Goal: Check status

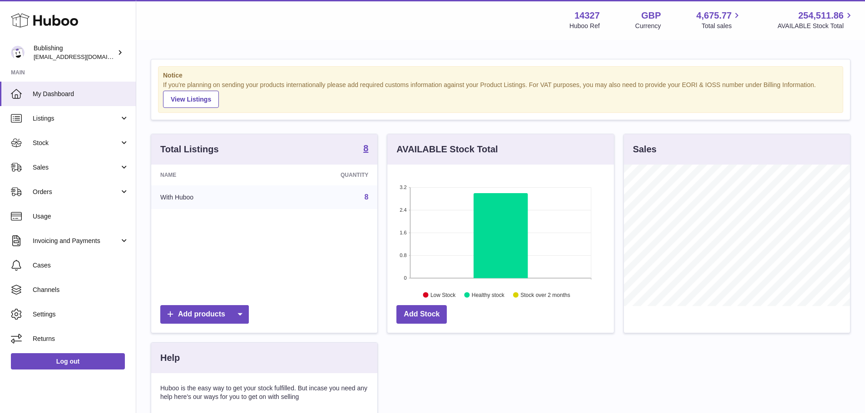
scroll to position [142, 226]
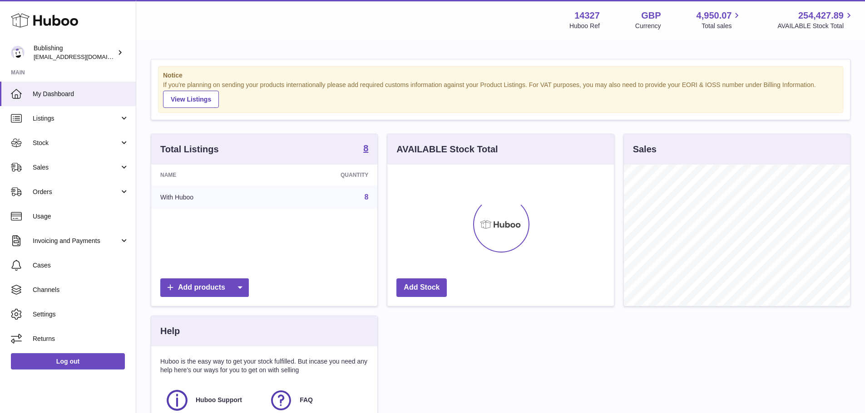
scroll to position [142, 226]
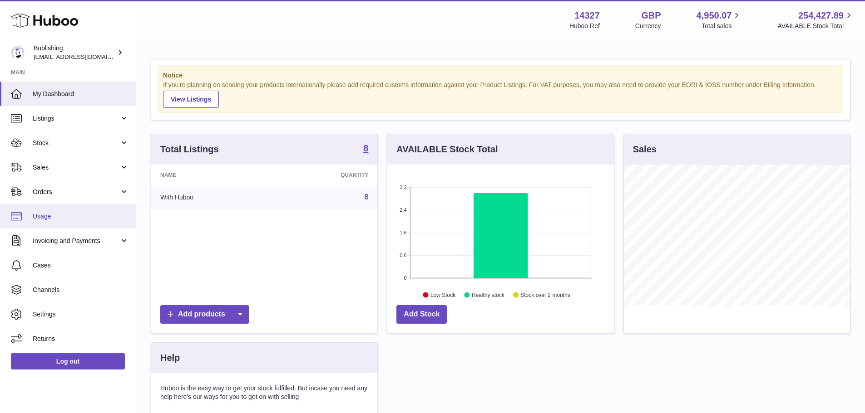
click at [52, 219] on span "Usage" at bounding box center [81, 216] width 96 height 9
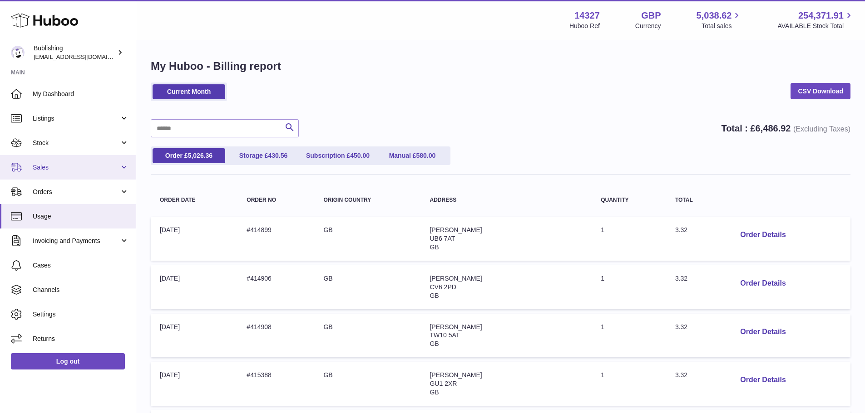
click at [64, 168] on span "Sales" at bounding box center [76, 167] width 87 height 9
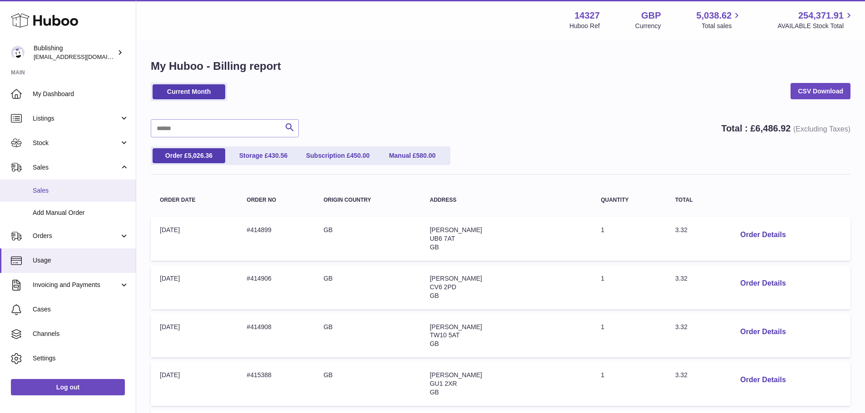
click at [69, 190] on span "Sales" at bounding box center [81, 191] width 96 height 9
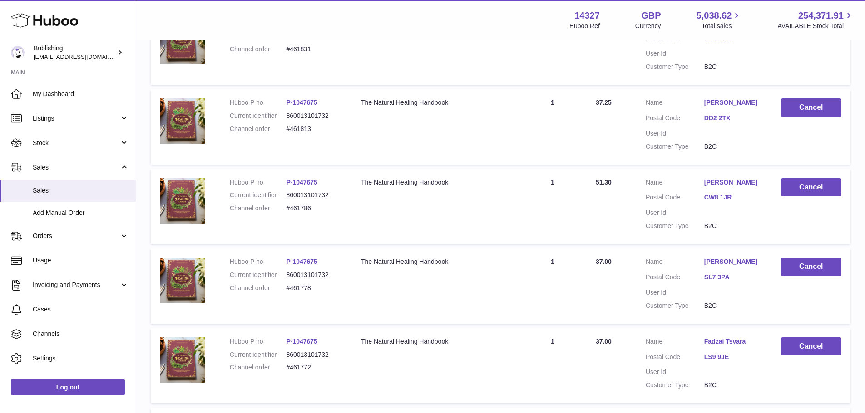
scroll to position [79, 0]
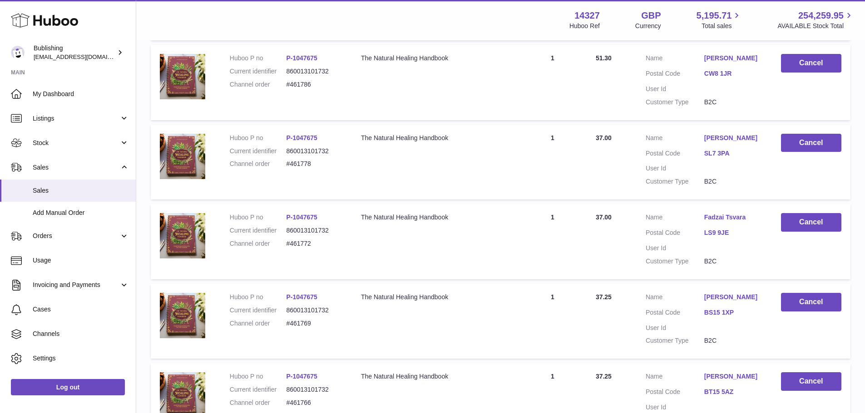
scroll to position [715, 0]
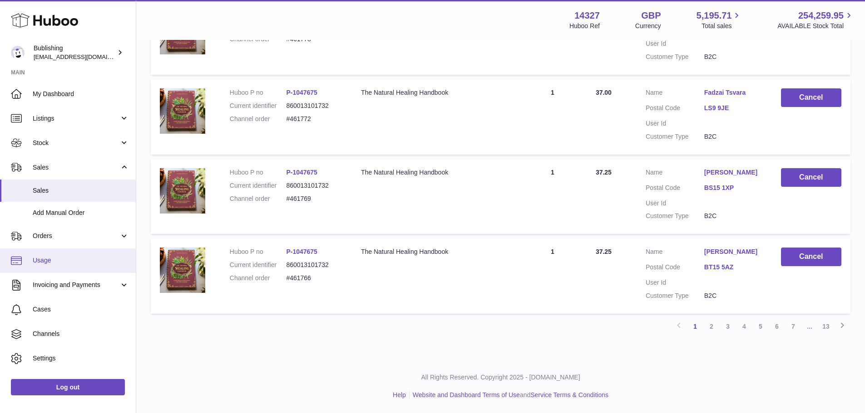
click at [69, 268] on link "Usage" at bounding box center [68, 261] width 136 height 25
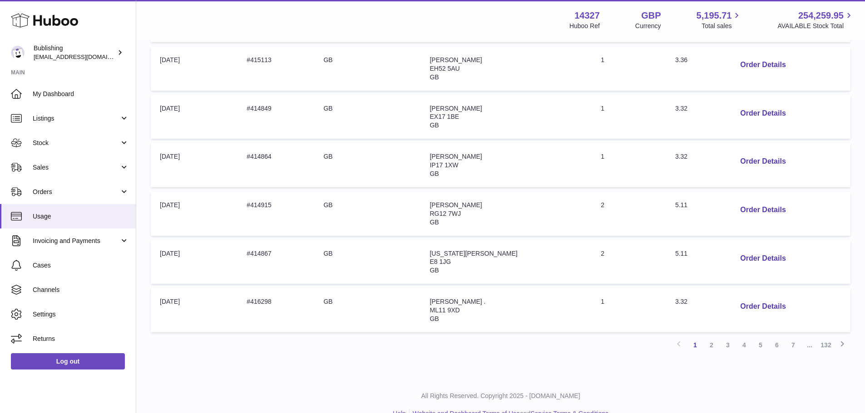
scroll to position [383, 0]
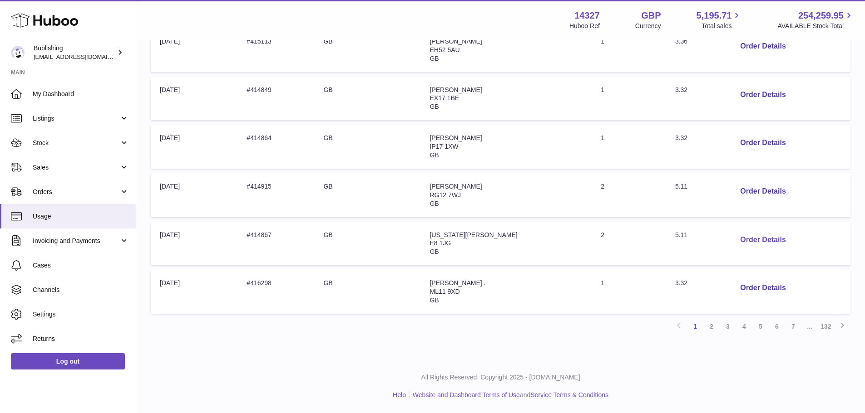
click at [739, 237] on button "Order Details" at bounding box center [763, 240] width 60 height 19
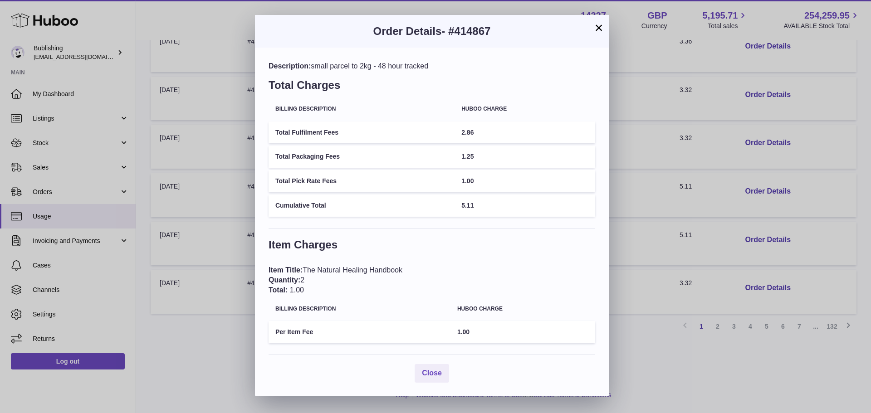
click at [601, 27] on button "×" at bounding box center [599, 27] width 11 height 11
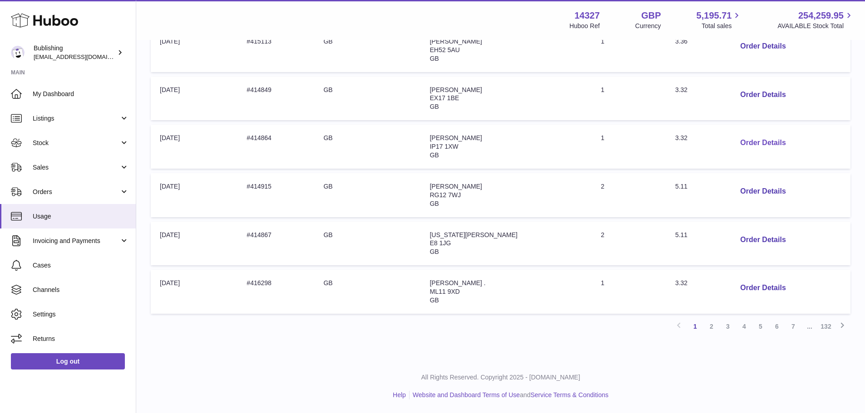
click at [744, 147] on button "Order Details" at bounding box center [763, 143] width 60 height 19
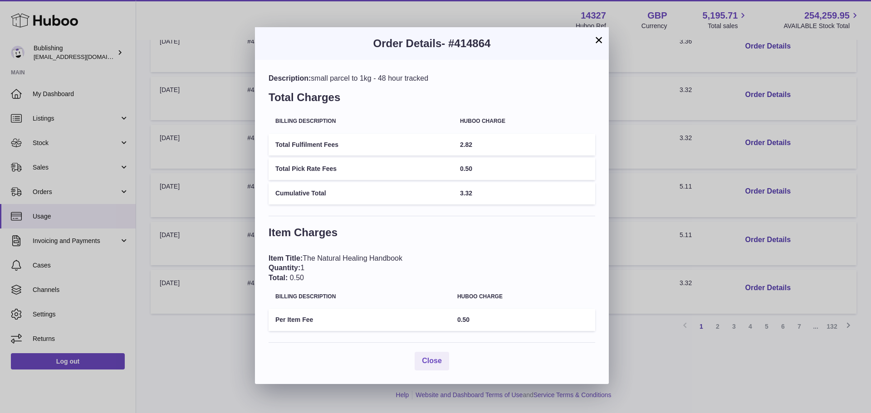
click at [595, 40] on button "×" at bounding box center [599, 39] width 11 height 11
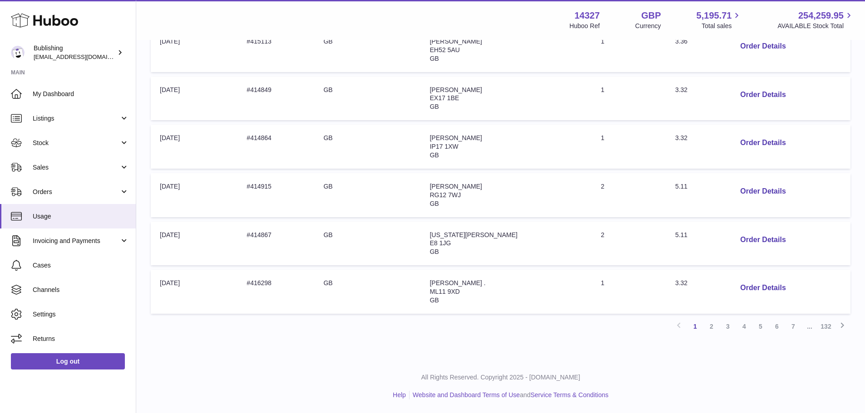
scroll to position [382, 0]
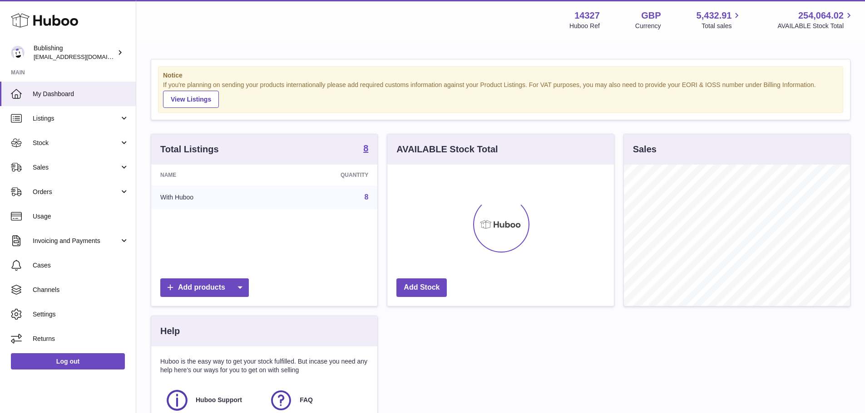
scroll to position [142, 226]
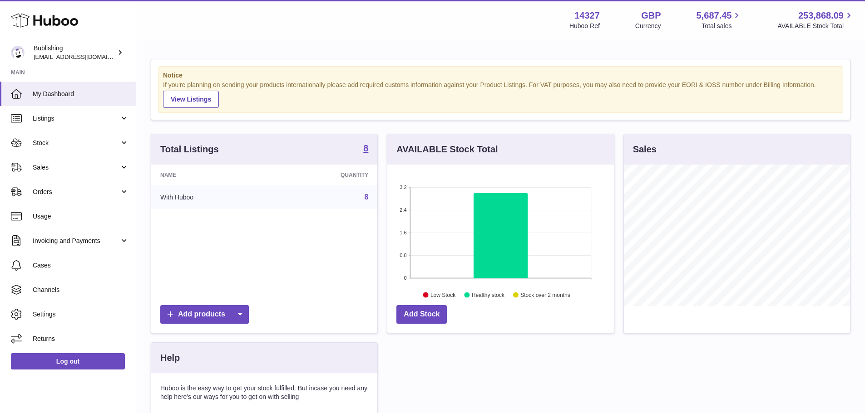
scroll to position [142, 226]
